Goal: Task Accomplishment & Management: Use online tool/utility

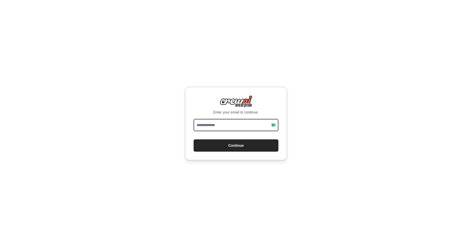
click at [218, 122] on input "email" at bounding box center [236, 125] width 85 height 12
type input "**********"
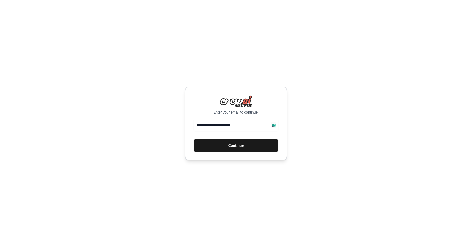
click at [226, 146] on button "Continue" at bounding box center [236, 145] width 85 height 12
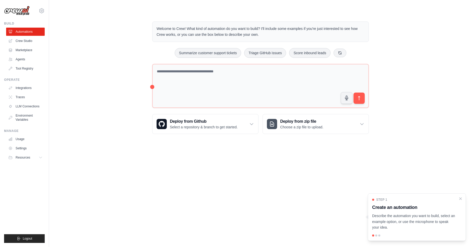
click at [208, 30] on p "Welcome to Crew! What kind of automation do you want to build? I'll include som…" at bounding box center [261, 32] width 208 height 12
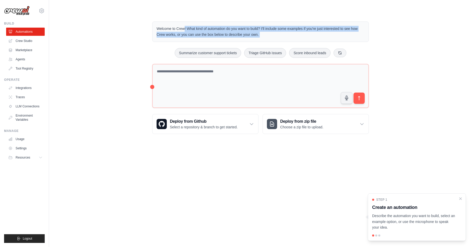
click at [208, 30] on p "Welcome to Crew! What kind of automation do you want to build? I'll include som…" at bounding box center [261, 32] width 208 height 12
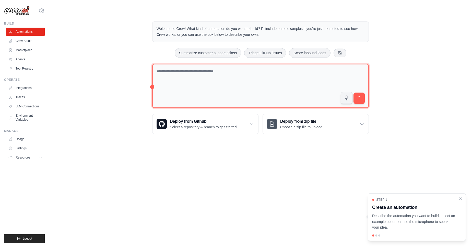
click at [201, 84] on textarea at bounding box center [260, 86] width 217 height 44
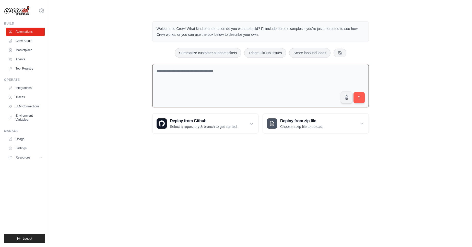
click at [200, 73] on textarea at bounding box center [260, 86] width 217 height 44
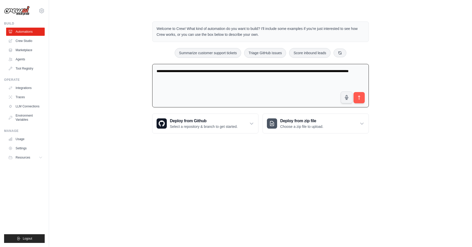
type textarea "**********"
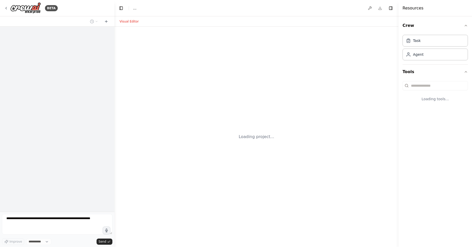
select select "****"
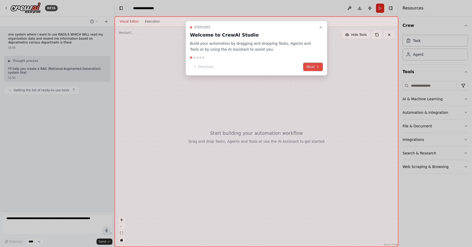
click at [319, 67] on icon at bounding box center [318, 67] width 1 height 2
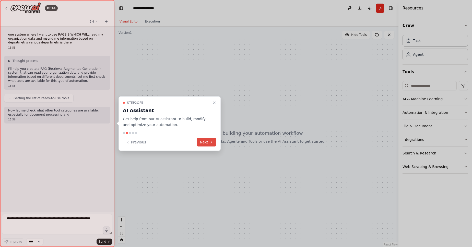
click at [204, 143] on button "Next" at bounding box center [207, 142] width 20 height 8
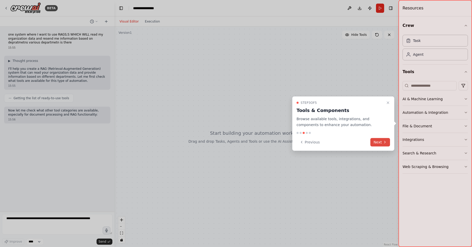
click at [384, 142] on icon at bounding box center [385, 142] width 4 height 4
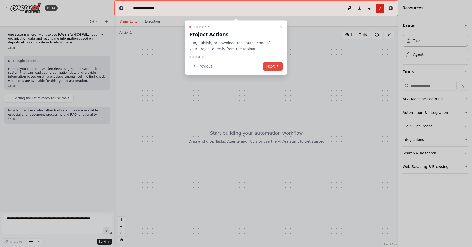
click at [282, 69] on button "Next" at bounding box center [273, 66] width 20 height 8
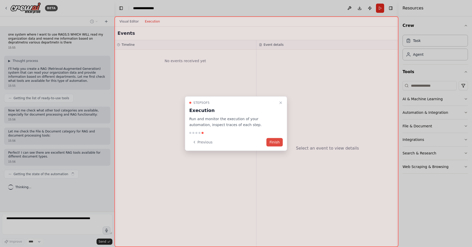
click at [276, 142] on button "Finish" at bounding box center [275, 142] width 16 height 8
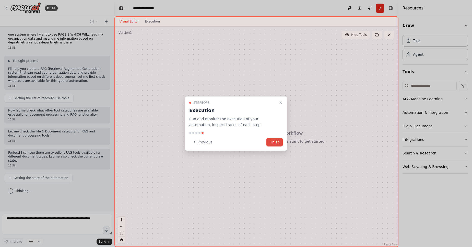
click at [275, 142] on button "Finish" at bounding box center [275, 142] width 16 height 8
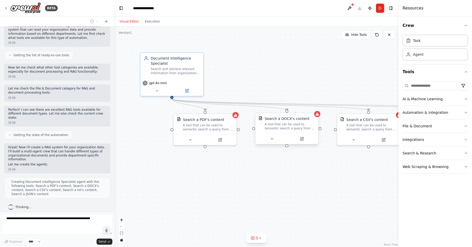
scroll to position [56, 0]
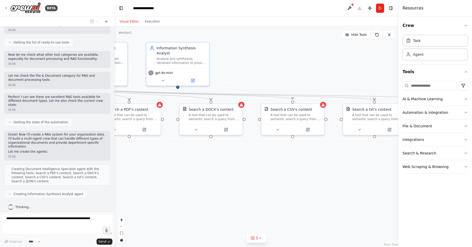
drag, startPoint x: 308, startPoint y: 193, endPoint x: 232, endPoint y: 183, distance: 76.6
click at [232, 183] on div ".deletable-edge-delete-btn { width: 20px; height: 20px; border: 0px solid #ffff…" at bounding box center [257, 137] width 284 height 220
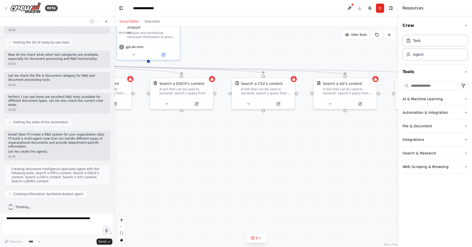
scroll to position [85, 0]
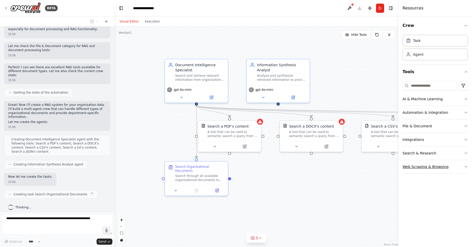
drag, startPoint x: 325, startPoint y: 156, endPoint x: 433, endPoint y: 173, distance: 110.0
click at [430, 177] on div "BETA one system where I want to use RAGS;S WHICH WILL read my organization data…" at bounding box center [236, 123] width 472 height 247
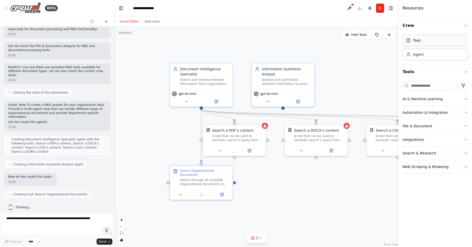
click at [424, 42] on div "Task" at bounding box center [435, 41] width 65 height 12
click at [427, 55] on div "Agent" at bounding box center [435, 54] width 65 height 12
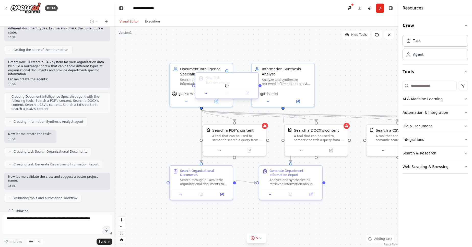
scroll to position [141, 0]
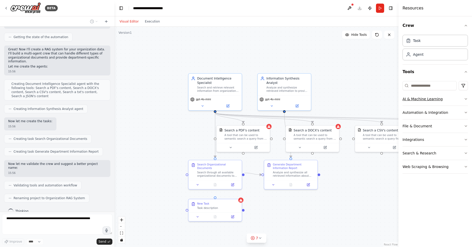
click at [451, 102] on button "AI & Machine Learning" at bounding box center [435, 98] width 65 height 13
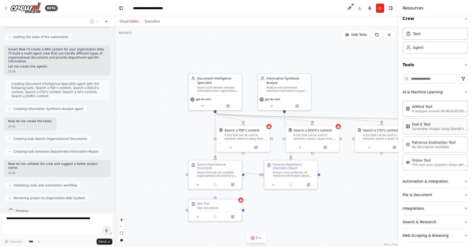
scroll to position [10, 0]
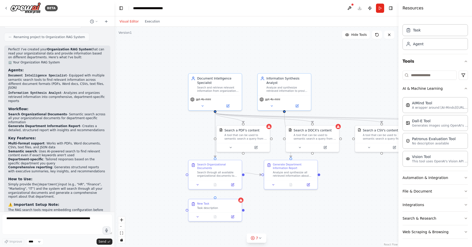
click at [15, 65] on div "Perfect! I've created your Organization RAG System that can read your organizat…" at bounding box center [57, 132] width 98 height 168
click at [15, 74] on code "Document Intelligence Specialist" at bounding box center [37, 76] width 59 height 4
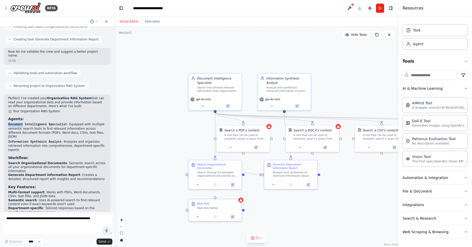
scroll to position [264, 0]
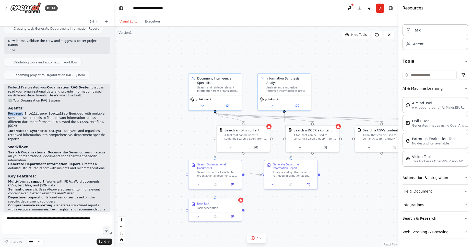
click at [19, 112] on code "Document Intelligence Specialist" at bounding box center [37, 114] width 59 height 4
drag, startPoint x: 19, startPoint y: 105, endPoint x: 38, endPoint y: 122, distance: 24.8
click at [56, 112] on code "Document Intelligence Specialist" at bounding box center [37, 114] width 59 height 4
click at [18, 129] on code "Information Synthesis Analyst" at bounding box center [34, 131] width 53 height 4
drag, startPoint x: 18, startPoint y: 119, endPoint x: 63, endPoint y: 119, distance: 45.0
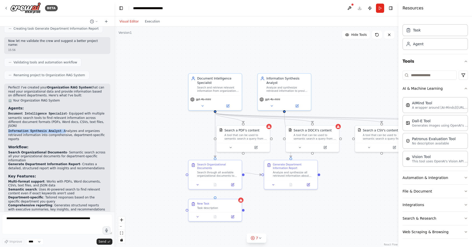
click at [63, 129] on p "Information Synthesis Analyst - Analyzes and organizes retrieved information in…" at bounding box center [57, 135] width 98 height 12
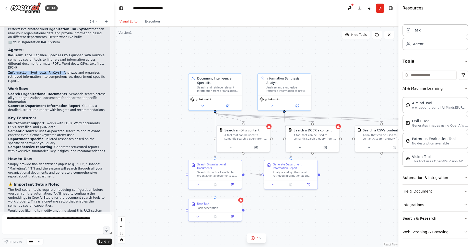
scroll to position [323, 0]
click at [16, 92] on li "Search Organizational Documents - Semantic search across all your organizationa…" at bounding box center [57, 98] width 98 height 12
drag, startPoint x: 16, startPoint y: 85, endPoint x: 41, endPoint y: 85, distance: 25.8
click at [41, 92] on li "Search Organizational Documents - Semantic search across all your organizationa…" at bounding box center [57, 98] width 98 height 12
click at [14, 104] on strong "Generate Department Information Report" at bounding box center [44, 106] width 72 height 4
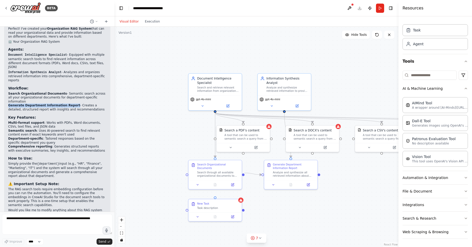
drag, startPoint x: 14, startPoint y: 89, endPoint x: 62, endPoint y: 91, distance: 48.1
click at [62, 104] on strong "Generate Department Information Report" at bounding box center [44, 106] width 72 height 4
click at [62, 115] on h3 "Key Features:" at bounding box center [57, 117] width 98 height 5
click at [12, 121] on li "Multi-format support : Works with PDFs, Word documents, CSVs, text files, and J…" at bounding box center [57, 125] width 98 height 8
drag, startPoint x: 12, startPoint y: 105, endPoint x: 34, endPoint y: 107, distance: 21.5
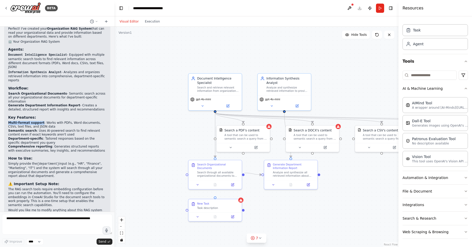
click at [34, 121] on li "Multi-format support : Works with PDFs, Word documents, CSVs, text files, and J…" at bounding box center [57, 125] width 98 height 8
click at [15, 129] on strong "Semantic search" at bounding box center [22, 131] width 29 height 4
drag, startPoint x: 15, startPoint y: 115, endPoint x: 24, endPoint y: 115, distance: 8.4
click at [24, 129] on strong "Semantic search" at bounding box center [22, 131] width 29 height 4
click at [12, 137] on strong "Department-specific" at bounding box center [25, 139] width 35 height 4
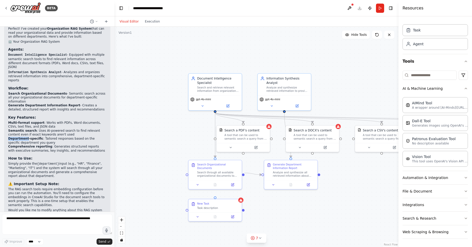
drag, startPoint x: 12, startPoint y: 123, endPoint x: 27, endPoint y: 123, distance: 15.9
click at [27, 137] on strong "Department-specific" at bounding box center [25, 139] width 35 height 4
click at [41, 187] on p "The RAG search tools require embedding configuration before you can run the aut…" at bounding box center [57, 197] width 98 height 20
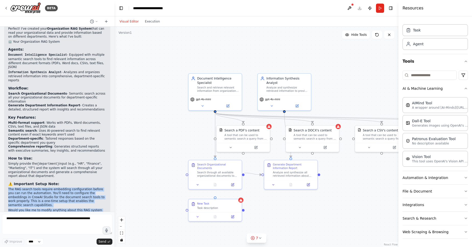
drag, startPoint x: 41, startPoint y: 175, endPoint x: 59, endPoint y: 193, distance: 25.5
click at [59, 193] on div "Perfect! I've created your Organization RAG System that can read your organizat…" at bounding box center [57, 123] width 98 height 193
click at [59, 208] on p "Would you like me to modify anything about this RAG system or add additional ca…" at bounding box center [57, 214] width 98 height 12
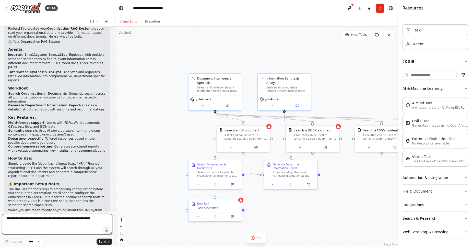
click at [65, 220] on textarea at bounding box center [57, 224] width 110 height 20
click at [381, 8] on button "Run" at bounding box center [380, 8] width 8 height 9
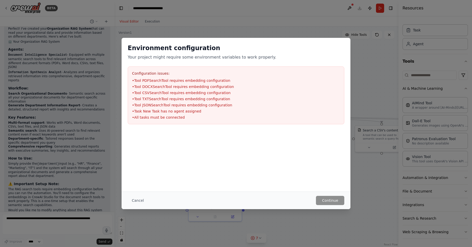
click at [195, 80] on li "• Tool PDFSearchTool requires embedding configuration" at bounding box center [236, 80] width 208 height 5
click at [135, 199] on button "Cancel" at bounding box center [138, 200] width 20 height 9
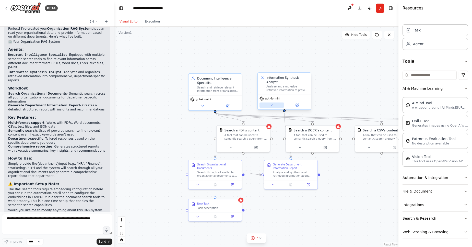
click at [273, 104] on icon at bounding box center [272, 105] width 4 height 4
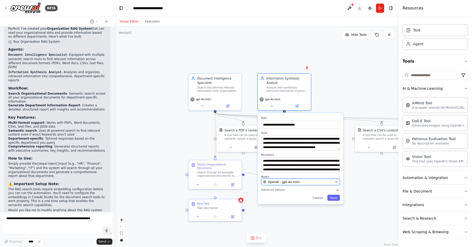
click at [295, 181] on span "OpenAI - gpt-4o-mini" at bounding box center [284, 182] width 32 height 4
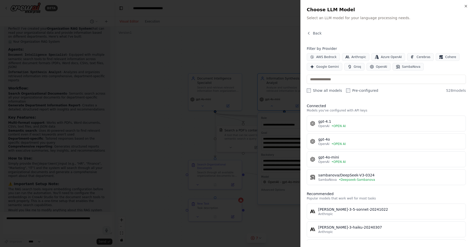
scroll to position [123, 0]
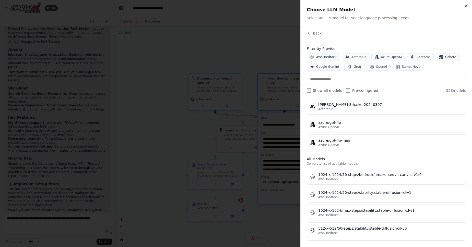
click at [467, 2] on div "Close Choose LLM Model Select an LLM model for your language processing needs. …" at bounding box center [387, 123] width 172 height 247
click at [467, 5] on icon "button" at bounding box center [466, 6] width 4 height 4
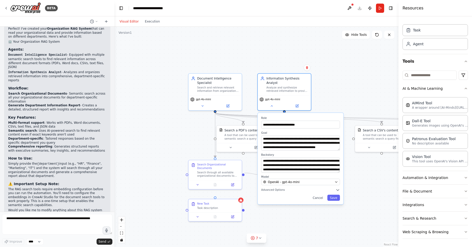
click at [373, 77] on div ".deletable-edge-delete-btn { width: 20px; height: 20px; border: 0px solid #ffff…" at bounding box center [257, 137] width 284 height 220
click at [322, 194] on div "**********" at bounding box center [301, 158] width 86 height 91
click at [321, 199] on button "Cancel" at bounding box center [317, 198] width 15 height 6
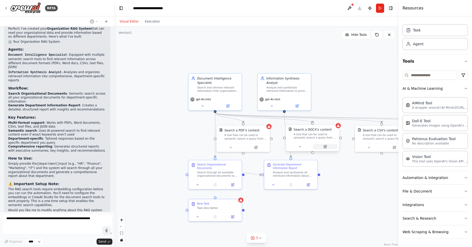
click at [325, 146] on icon at bounding box center [325, 146] width 3 height 3
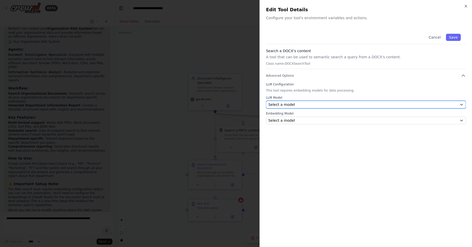
click at [290, 104] on span "Select a model" at bounding box center [281, 104] width 27 height 5
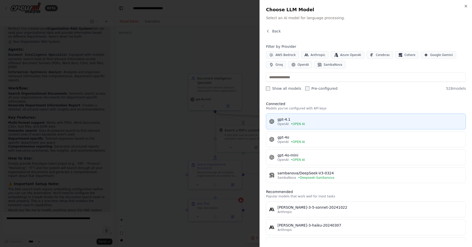
click at [309, 121] on div "gpt-4.1" at bounding box center [370, 119] width 185 height 5
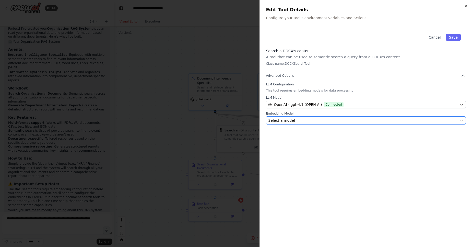
click at [295, 118] on div "Select a model" at bounding box center [362, 120] width 189 height 5
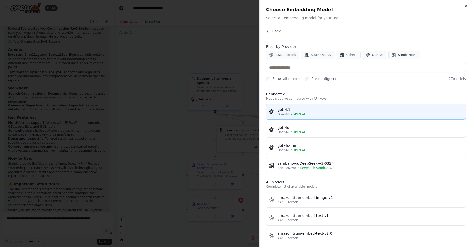
click at [326, 109] on div "gpt-4.1" at bounding box center [370, 109] width 185 height 5
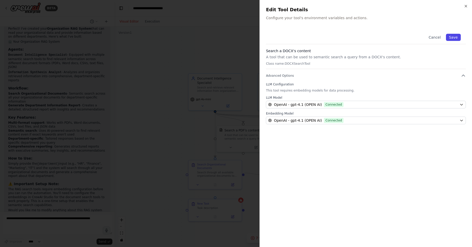
click at [449, 40] on button "Save" at bounding box center [453, 37] width 15 height 7
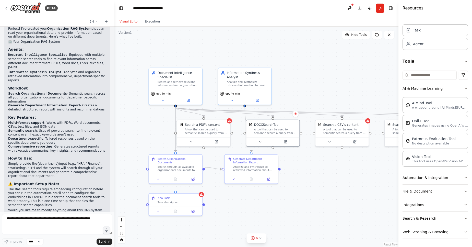
drag, startPoint x: 365, startPoint y: 164, endPoint x: 324, endPoint y: 158, distance: 41.5
click at [324, 158] on div ".deletable-edge-delete-btn { width: 20px; height: 20px; border: 0px solid #ffff…" at bounding box center [257, 137] width 284 height 220
click at [358, 10] on header "**********" at bounding box center [257, 8] width 284 height 16
click at [355, 140] on icon at bounding box center [354, 141] width 4 height 4
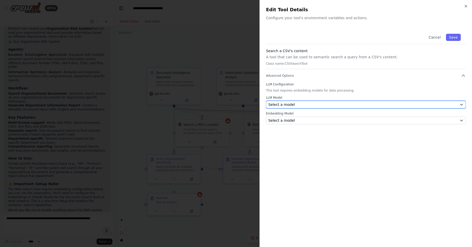
click at [292, 102] on button "Select a model" at bounding box center [366, 105] width 200 height 8
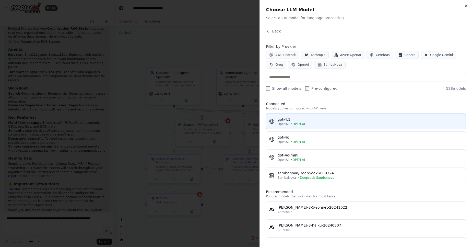
click at [289, 119] on div "gpt-4.1" at bounding box center [370, 119] width 185 height 5
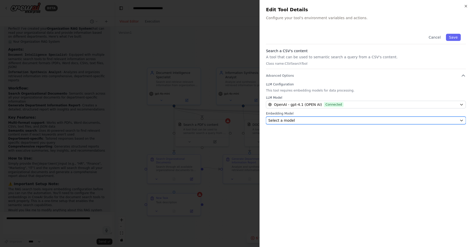
click at [300, 120] on div "Select a model" at bounding box center [362, 120] width 189 height 5
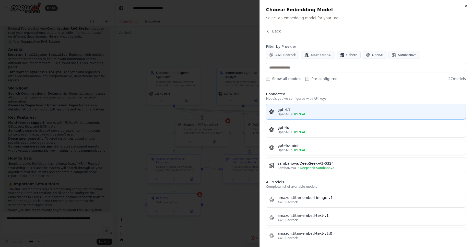
click at [302, 112] on span "• OPEN AI" at bounding box center [298, 114] width 14 height 4
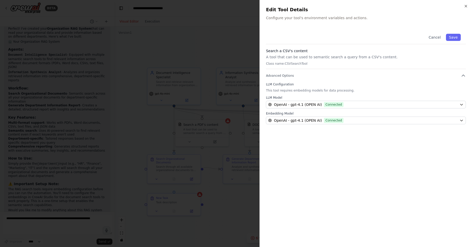
click at [467, 4] on div "Close Edit Tool Details Configure your tool's environment variables and actions…" at bounding box center [366, 123] width 213 height 247
click at [455, 37] on button "Save" at bounding box center [453, 37] width 15 height 7
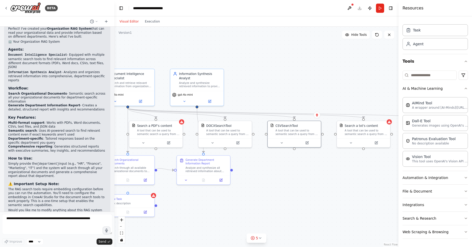
drag, startPoint x: 348, startPoint y: 151, endPoint x: 301, endPoint y: 152, distance: 46.8
click at [301, 152] on div ".deletable-edge-delete-btn { width: 20px; height: 20px; border: 0px solid #ffff…" at bounding box center [257, 137] width 284 height 220
click at [308, 142] on icon at bounding box center [307, 142] width 4 height 4
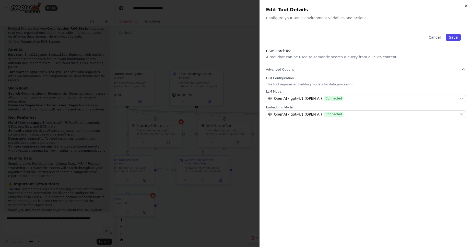
click at [454, 39] on button "Save" at bounding box center [453, 37] width 15 height 7
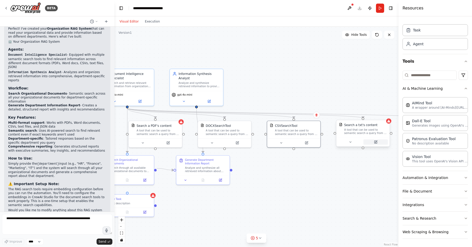
click at [378, 143] on button at bounding box center [376, 141] width 25 height 5
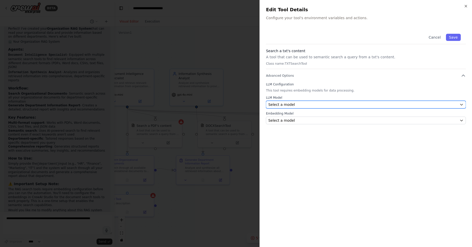
click at [298, 104] on div "Select a model" at bounding box center [362, 104] width 189 height 5
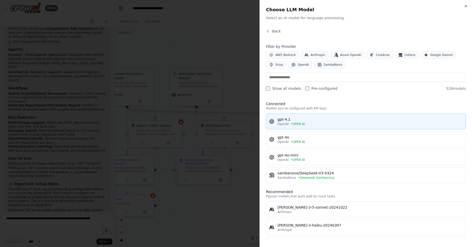
click at [295, 126] on button "gpt-4.1 OpenAI • OPEN AI" at bounding box center [366, 122] width 200 height 16
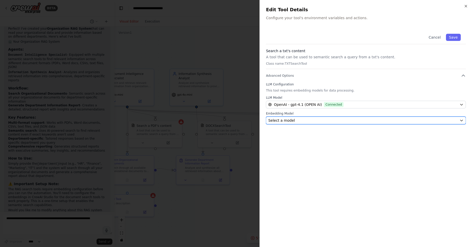
click at [304, 118] on div "Select a model" at bounding box center [362, 120] width 189 height 5
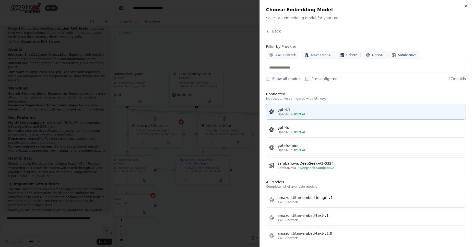
click at [305, 107] on div "gpt-4.1" at bounding box center [370, 109] width 185 height 5
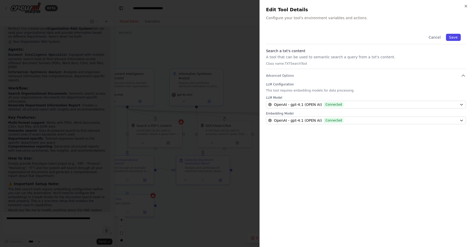
click at [457, 36] on button "Save" at bounding box center [453, 37] width 15 height 7
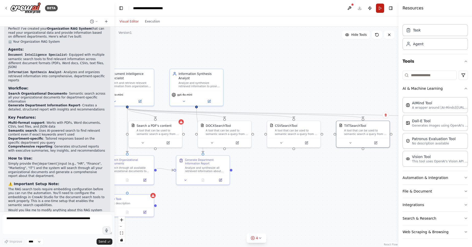
click at [380, 9] on button "Run" at bounding box center [380, 8] width 8 height 9
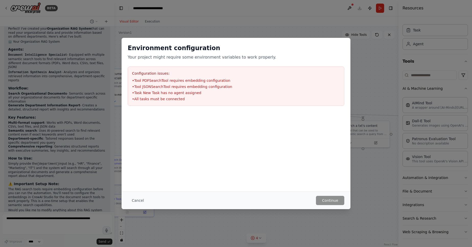
click at [144, 78] on li "• Tool PDFSearchTool requires embedding configuration" at bounding box center [236, 80] width 208 height 5
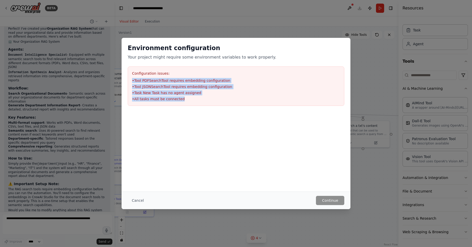
drag, startPoint x: 144, startPoint y: 78, endPoint x: 164, endPoint y: 105, distance: 33.3
click at [164, 105] on div "Configuration issues: • Tool PDFSearchTool requires embedding configuration • T…" at bounding box center [236, 85] width 217 height 39
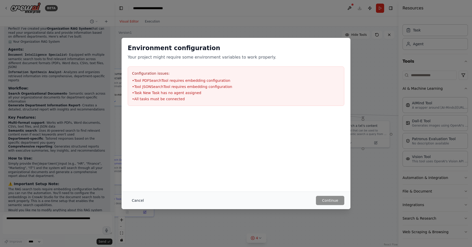
click at [139, 199] on button "Cancel" at bounding box center [138, 200] width 20 height 9
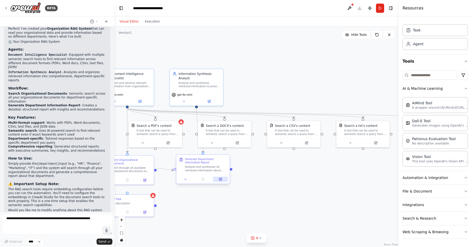
click at [218, 178] on button at bounding box center [220, 179] width 15 height 5
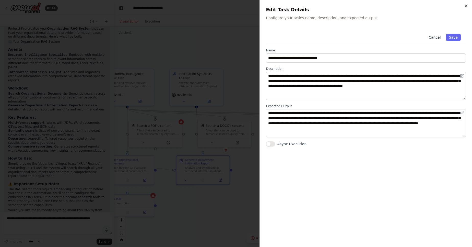
click at [436, 36] on button "Cancel" at bounding box center [435, 37] width 18 height 7
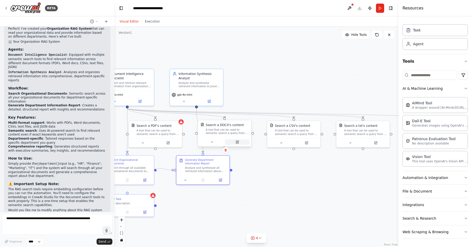
click at [239, 142] on icon at bounding box center [238, 142] width 4 height 4
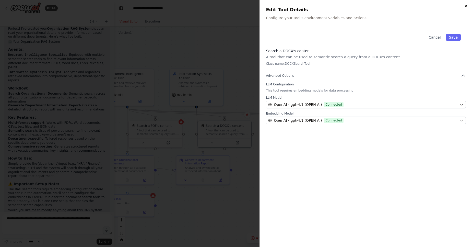
click at [468, 6] on icon "button" at bounding box center [466, 6] width 4 height 4
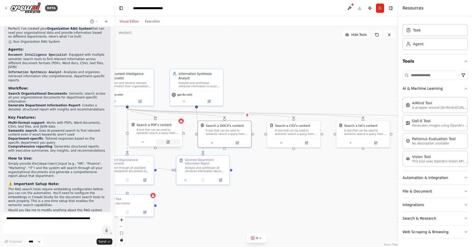
click at [167, 140] on icon at bounding box center [168, 142] width 4 height 4
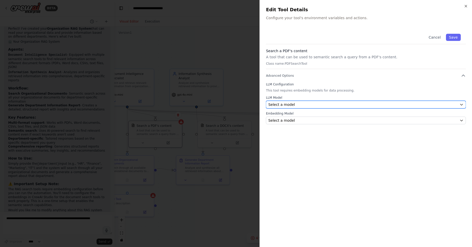
click at [312, 106] on div "Select a model" at bounding box center [362, 104] width 189 height 5
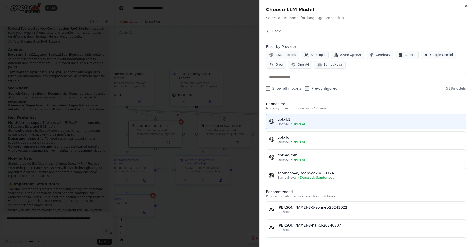
click at [297, 118] on div "gpt-4.1" at bounding box center [370, 119] width 185 height 5
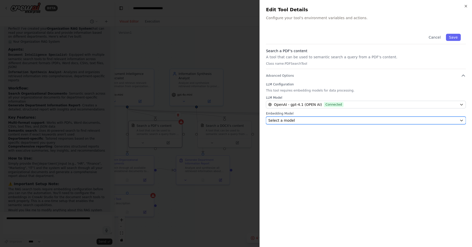
click at [294, 122] on div "Select a model" at bounding box center [362, 120] width 189 height 5
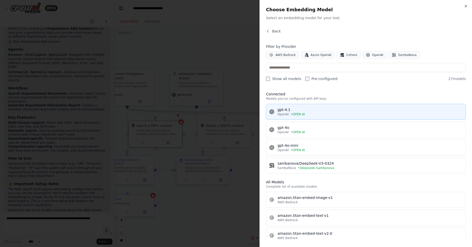
click at [294, 112] on span "• OPEN AI" at bounding box center [298, 114] width 14 height 4
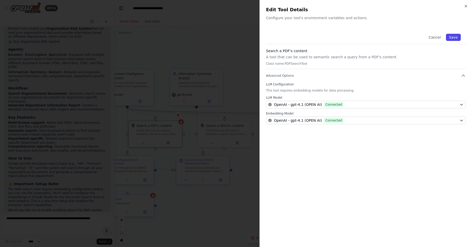
click at [453, 37] on button "Save" at bounding box center [453, 37] width 15 height 7
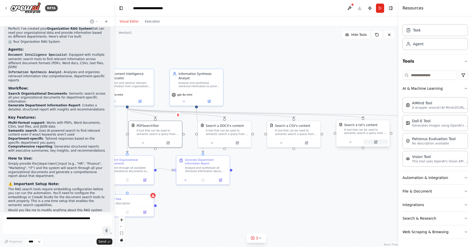
click at [377, 140] on icon at bounding box center [376, 142] width 4 height 4
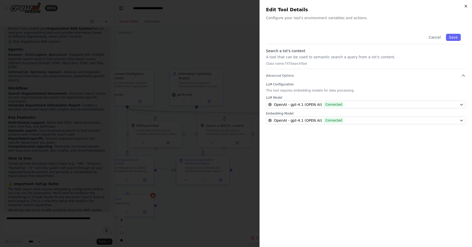
click at [465, 6] on icon "button" at bounding box center [466, 6] width 4 height 4
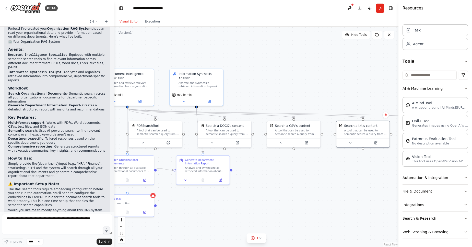
click at [376, 8] on header "**********" at bounding box center [257, 8] width 284 height 16
click at [381, 10] on button "Run" at bounding box center [380, 8] width 8 height 9
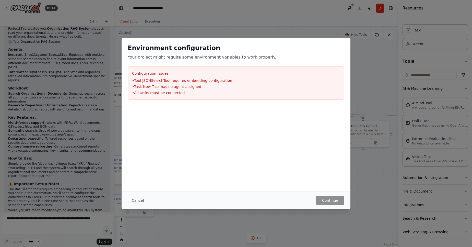
click at [143, 83] on ul "• Tool JSONSearchTool requires embedding configuration • Task New Task has no a…" at bounding box center [236, 86] width 208 height 17
click at [157, 79] on li "• Tool JSONSearchTool requires embedding configuration" at bounding box center [236, 80] width 208 height 5
copy li "JSONSearchTool"
click at [135, 204] on button "Cancel" at bounding box center [138, 200] width 20 height 9
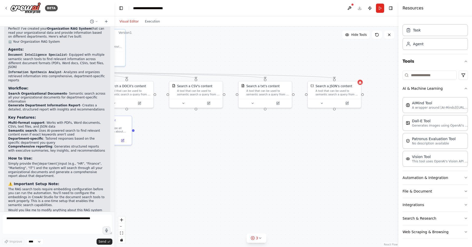
drag, startPoint x: 241, startPoint y: 92, endPoint x: 166, endPoint y: 57, distance: 82.0
click at [142, 52] on div ".deletable-edge-delete-btn { width: 20px; height: 20px; border: 0px solid #ffff…" at bounding box center [257, 137] width 284 height 220
click at [348, 103] on icon at bounding box center [346, 102] width 3 height 3
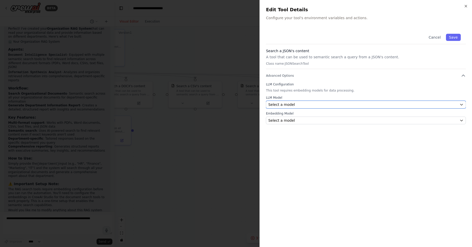
drag, startPoint x: 295, startPoint y: 104, endPoint x: 296, endPoint y: 116, distance: 12.6
click at [294, 103] on div "Select a model" at bounding box center [362, 104] width 189 height 5
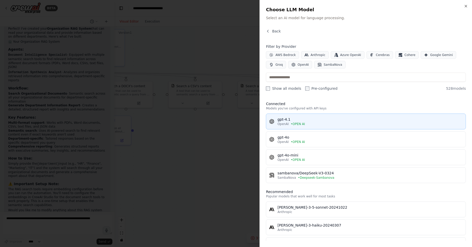
click at [292, 115] on button "gpt-4.1 OpenAI • OPEN AI" at bounding box center [366, 122] width 200 height 16
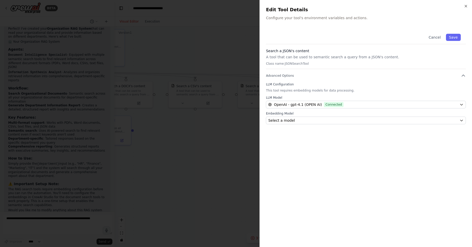
click at [296, 116] on div "Embedding Model Select a model" at bounding box center [366, 117] width 200 height 13
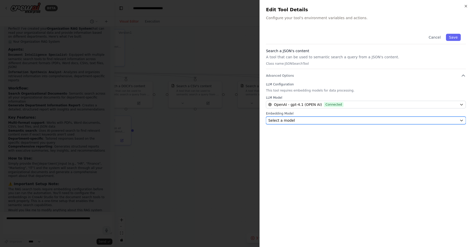
click at [295, 120] on div "Select a model" at bounding box center [362, 120] width 189 height 5
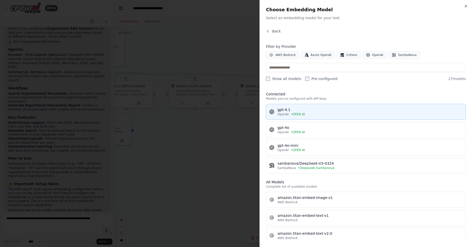
click at [291, 112] on span "• OPEN AI" at bounding box center [298, 114] width 14 height 4
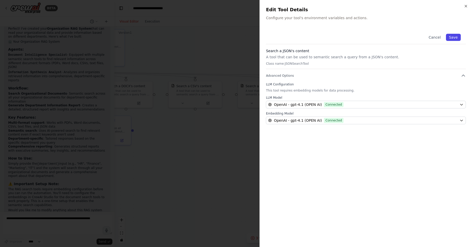
click at [455, 38] on button "Save" at bounding box center [453, 37] width 15 height 7
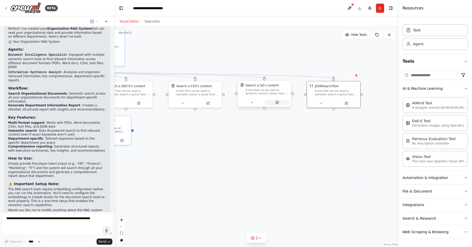
click at [277, 102] on icon at bounding box center [277, 102] width 3 height 3
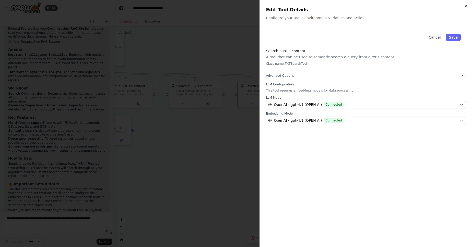
click at [468, 4] on div "Close Edit Tool Details Configure your tool's environment variables and actions…" at bounding box center [366, 123] width 213 height 247
click at [467, 4] on div "Close Edit Tool Details Configure your tool's environment variables and actions…" at bounding box center [366, 123] width 213 height 247
click at [468, 6] on icon "button" at bounding box center [466, 6] width 4 height 4
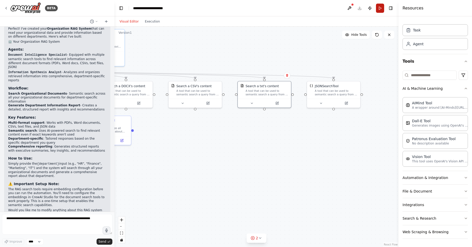
click at [381, 10] on button "Run" at bounding box center [380, 8] width 8 height 9
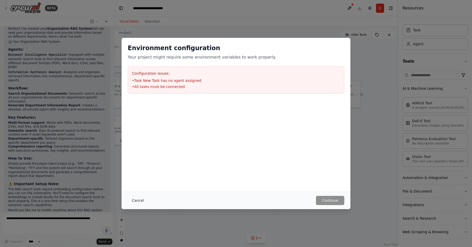
click at [138, 203] on button "Cancel" at bounding box center [138, 200] width 20 height 9
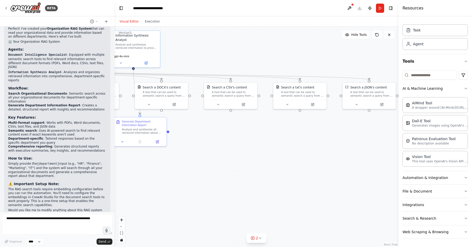
drag, startPoint x: 199, startPoint y: 193, endPoint x: 341, endPoint y: 184, distance: 141.5
click at [341, 184] on div ".deletable-edge-delete-btn { width: 20px; height: 20px; border: 0px solid #ffff…" at bounding box center [257, 137] width 284 height 220
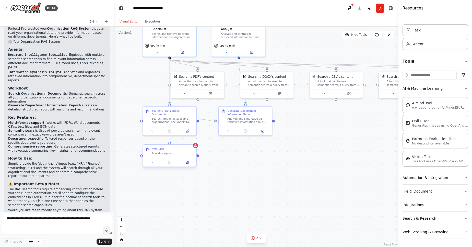
click at [174, 157] on div "New Task Task description" at bounding box center [169, 151] width 53 height 13
click at [193, 141] on icon at bounding box center [192, 140] width 3 height 3
click at [192, 140] on icon at bounding box center [192, 139] width 3 height 3
click at [178, 139] on button "Confirm" at bounding box center [178, 140] width 18 height 6
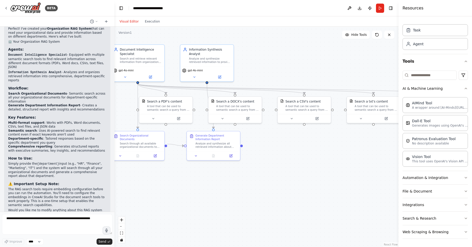
drag, startPoint x: 350, startPoint y: 130, endPoint x: 308, endPoint y: 163, distance: 52.9
click at [309, 163] on div ".deletable-edge-delete-btn { width: 20px; height: 20px; border: 0px solid #ffff…" at bounding box center [257, 137] width 284 height 220
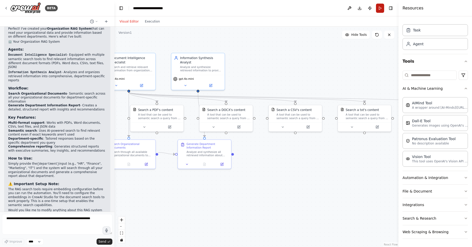
click at [379, 8] on button "Run" at bounding box center [380, 8] width 8 height 9
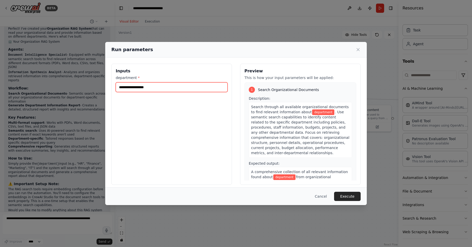
click at [143, 87] on input "department *" at bounding box center [172, 87] width 112 height 10
type input "**********"
click at [351, 195] on button "Execute" at bounding box center [347, 196] width 27 height 9
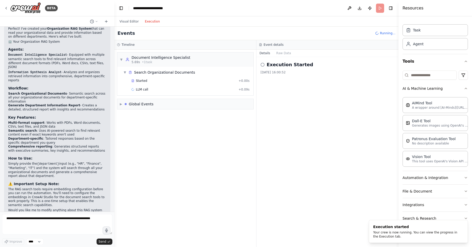
click at [148, 19] on button "Execution" at bounding box center [152, 21] width 21 height 6
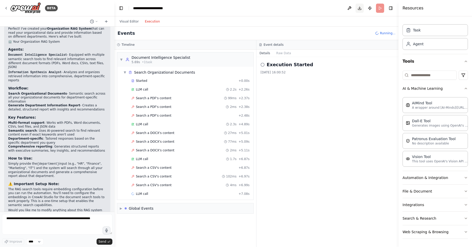
click at [359, 9] on button "Download" at bounding box center [360, 8] width 8 height 9
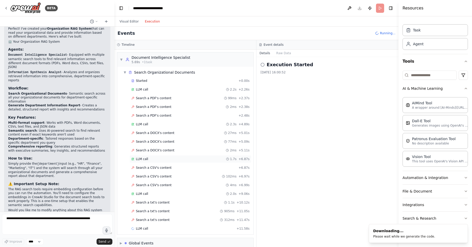
scroll to position [7, 0]
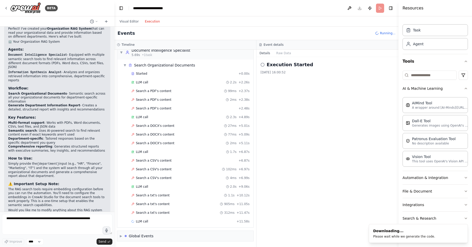
click at [262, 64] on icon at bounding box center [263, 65] width 4 height 4
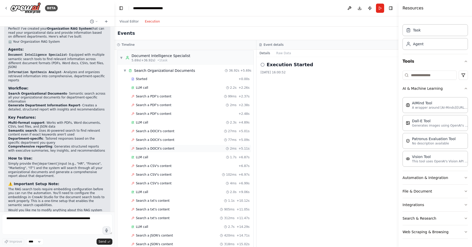
scroll to position [0, 0]
click at [130, 23] on button "Visual Editor" at bounding box center [129, 21] width 25 height 6
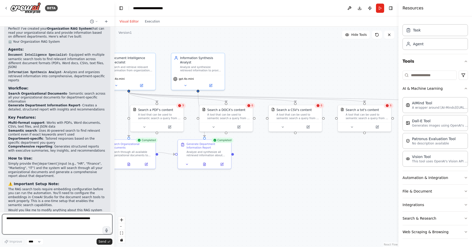
click at [36, 218] on textarea at bounding box center [57, 224] width 110 height 20
type textarea "*"
type textarea "**********"
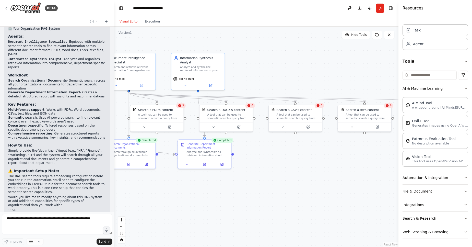
scroll to position [353, 0]
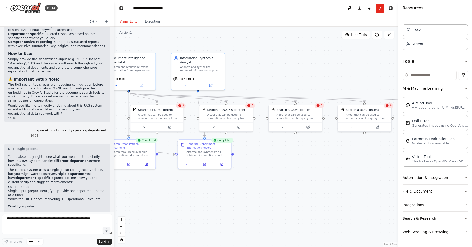
click at [32, 168] on p "The current system uses a single {department} input variable, but you might wan…" at bounding box center [57, 176] width 98 height 16
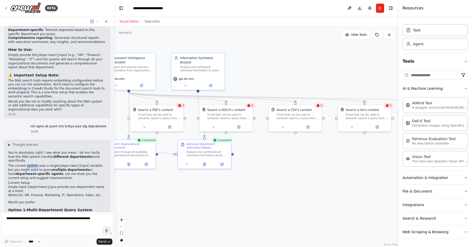
click at [32, 164] on p "The current system uses a single {department} input variable, but you might wan…" at bounding box center [57, 172] width 98 height 16
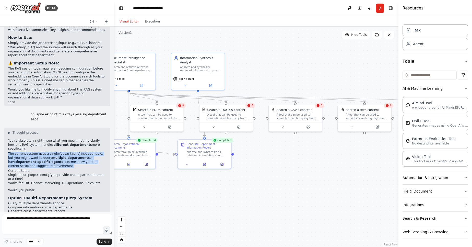
click at [32, 152] on p "The current system uses a single {department} input variable, but you might wan…" at bounding box center [57, 160] width 98 height 16
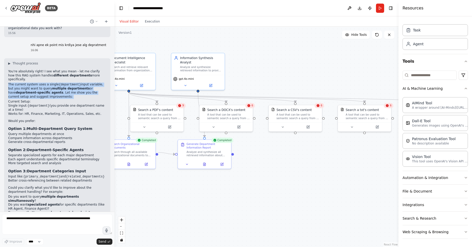
scroll to position [516, 0]
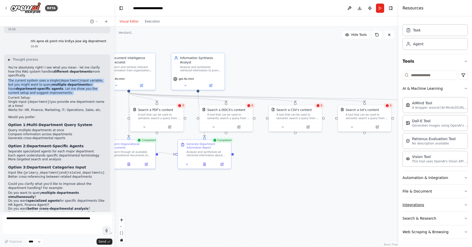
click at [432, 201] on button "Integrations" at bounding box center [435, 204] width 65 height 13
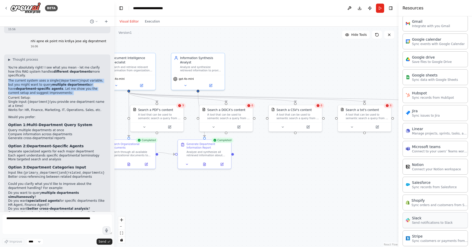
scroll to position [355, 0]
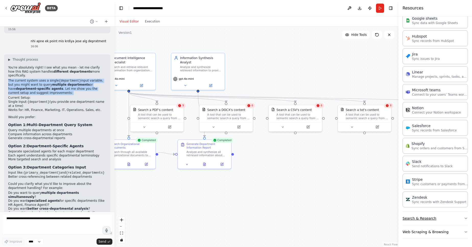
click at [425, 217] on button "Search & Research" at bounding box center [435, 218] width 65 height 13
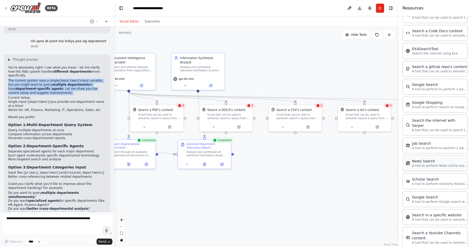
scroll to position [614, 0]
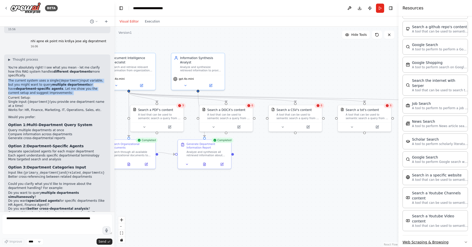
click at [428, 235] on button "Web Scraping & Browsing" at bounding box center [435, 241] width 65 height 13
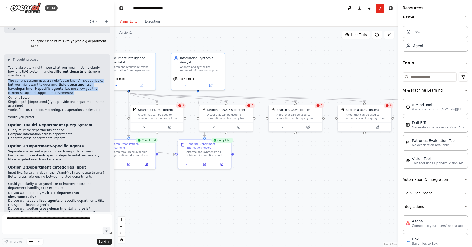
scroll to position [0, 0]
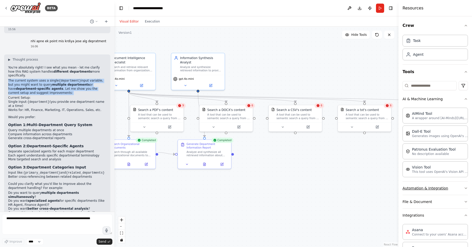
click at [445, 182] on button "Automation & Integration" at bounding box center [435, 188] width 65 height 13
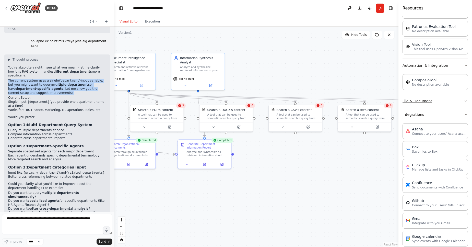
click at [429, 98] on button "File & Document" at bounding box center [435, 100] width 65 height 13
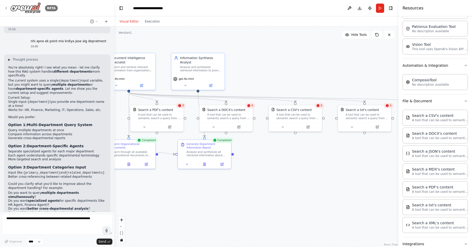
click at [7, 5] on div "BETA" at bounding box center [31, 8] width 54 height 12
click at [89, 22] on button at bounding box center [94, 21] width 12 height 6
